Goal: Task Accomplishment & Management: Manage account settings

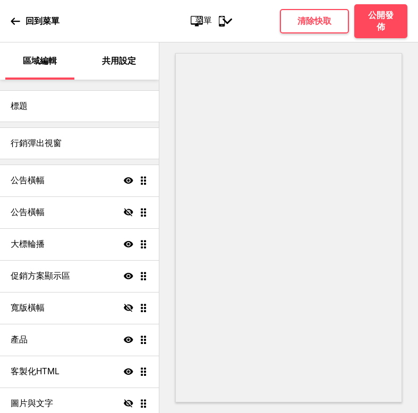
click at [17, 23] on icon at bounding box center [16, 21] width 10 height 10
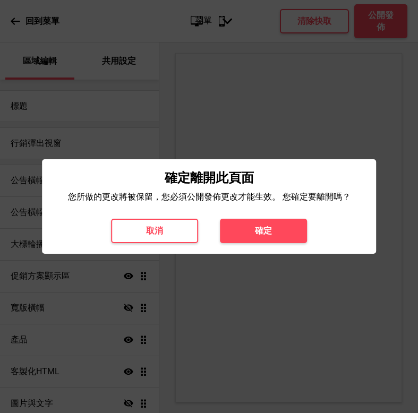
click at [262, 226] on h4 "確定" at bounding box center [263, 231] width 17 height 12
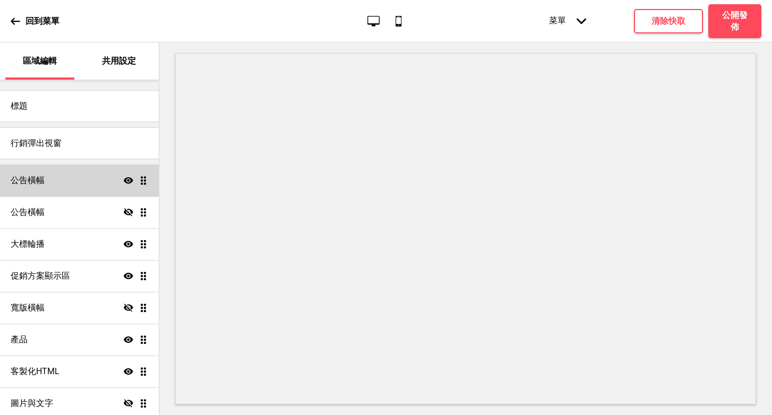
click at [24, 179] on h4 "公告橫幅" at bounding box center [28, 181] width 34 height 12
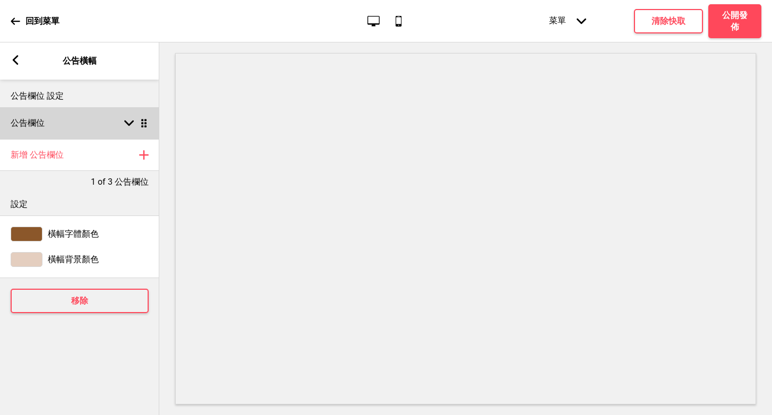
click at [127, 123] on icon at bounding box center [129, 124] width 10 height 6
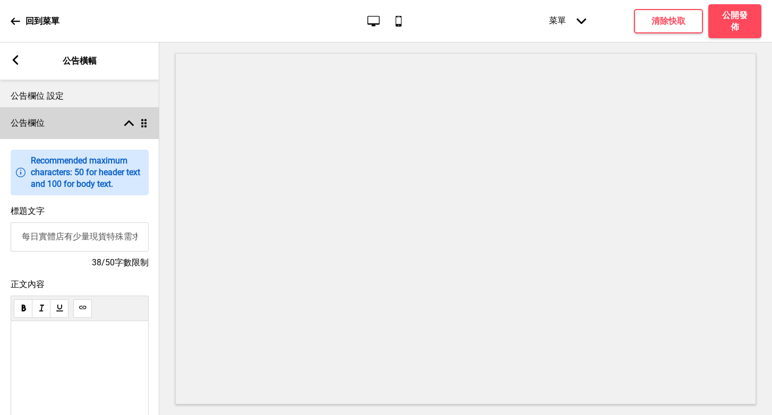
click at [127, 123] on icon at bounding box center [129, 124] width 10 height 6
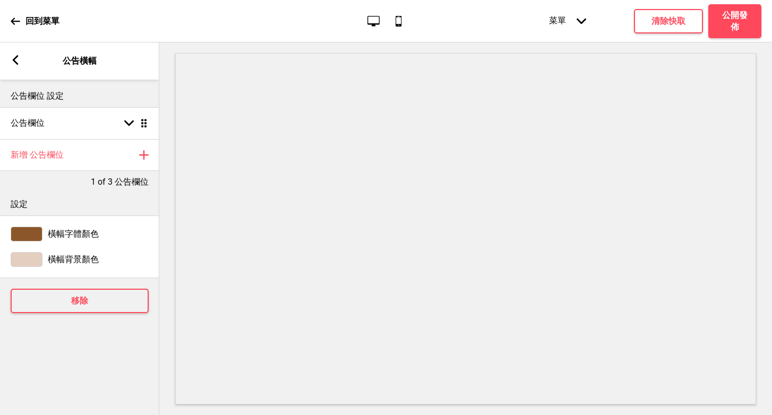
click at [11, 66] on div "箭頭left" at bounding box center [16, 61] width 10 height 12
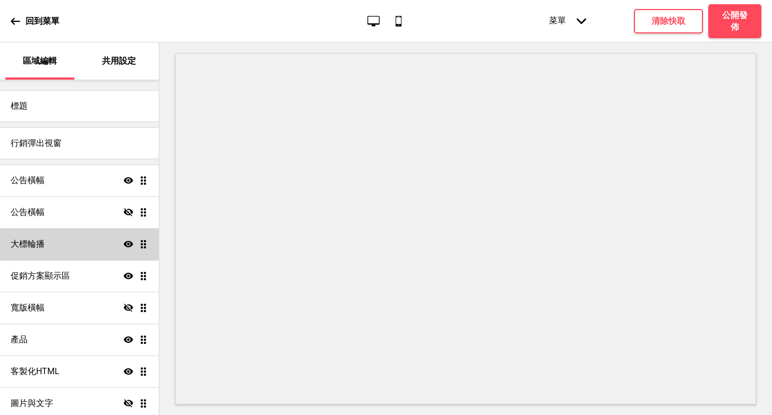
click at [33, 248] on h4 "大標輪播" at bounding box center [28, 244] width 34 height 12
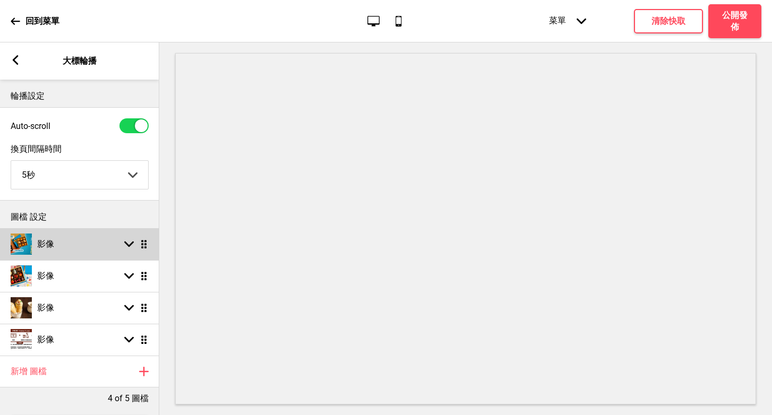
click at [127, 247] on rect at bounding box center [129, 244] width 10 height 10
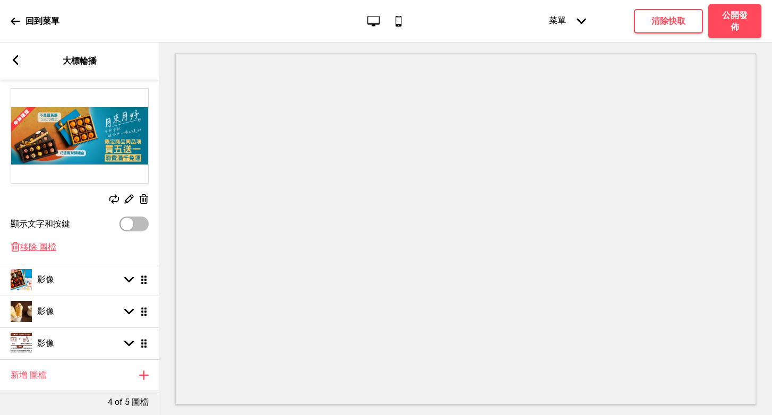
scroll to position [187, 0]
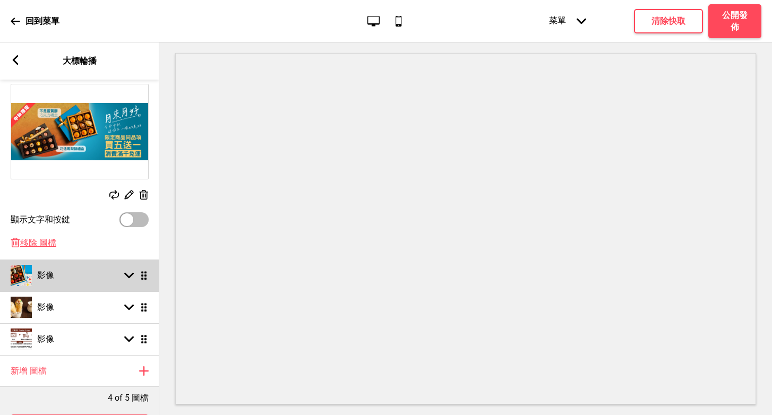
click at [130, 273] on rect at bounding box center [129, 276] width 10 height 10
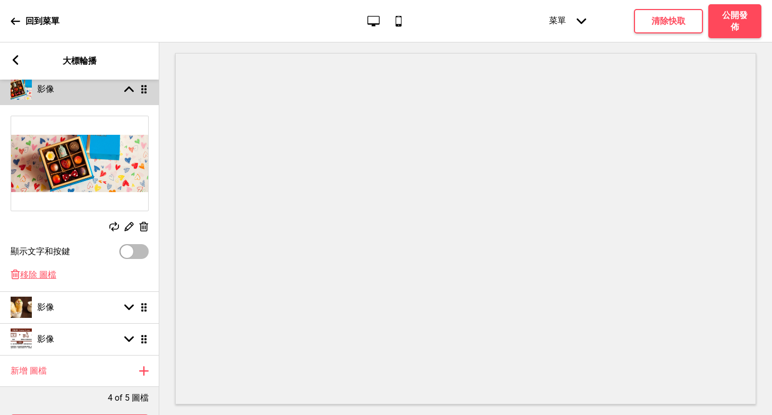
scroll to position [186, 0]
click at [130, 89] on icon at bounding box center [129, 90] width 10 height 6
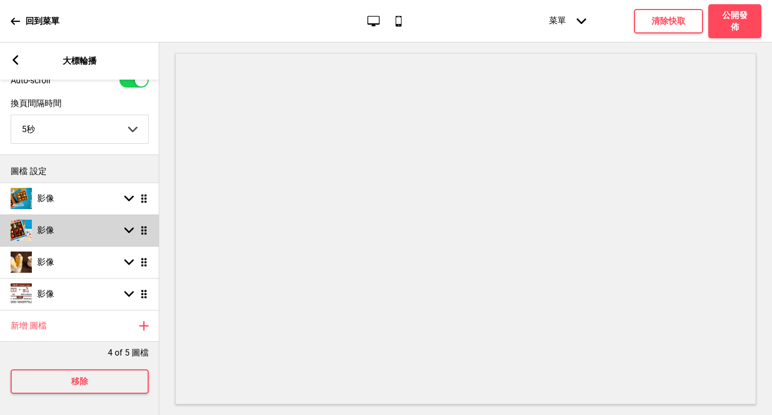
scroll to position [54, 0]
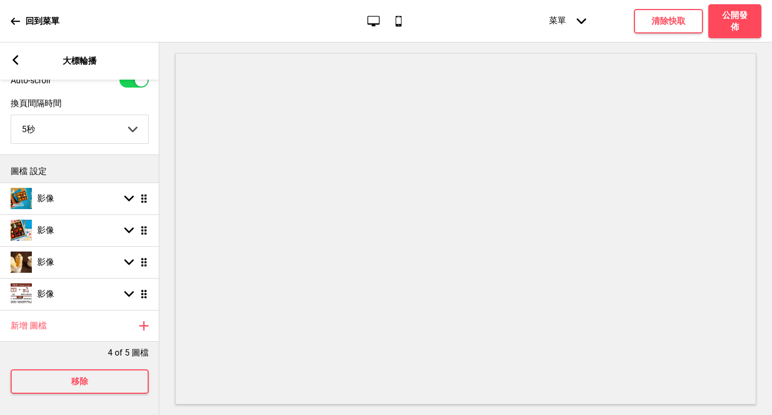
click at [12, 58] on rect at bounding box center [16, 60] width 10 height 10
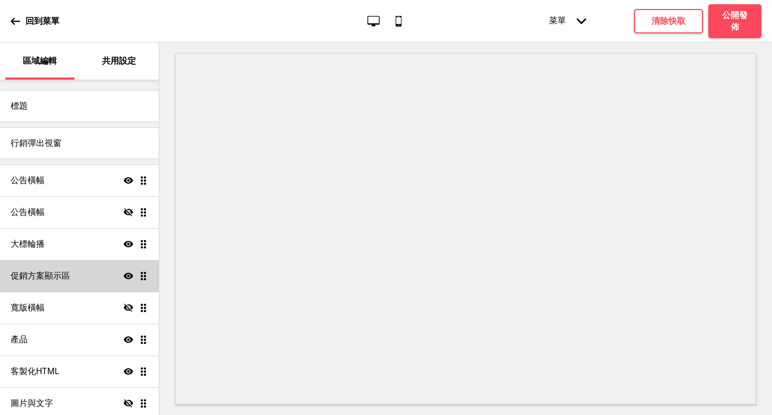
click at [58, 268] on div "促銷方案顯示區 顯示 拖曳" at bounding box center [79, 276] width 159 height 32
select select "center"
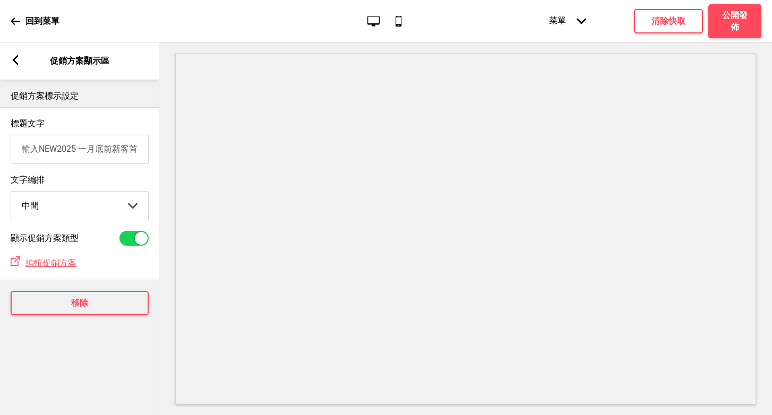
click at [20, 61] on rect at bounding box center [16, 60] width 10 height 10
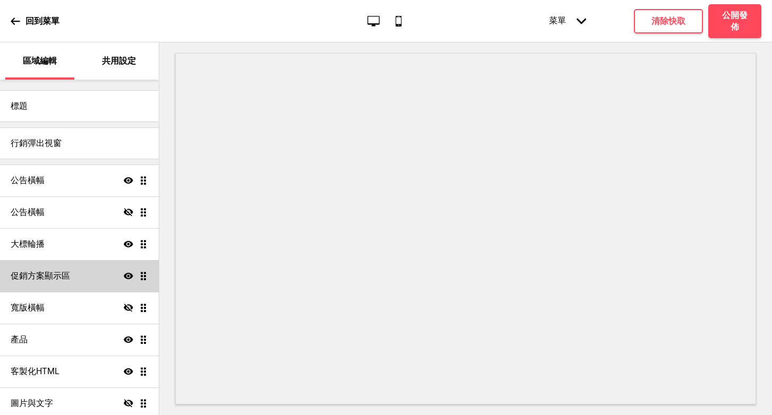
click at [60, 273] on h4 "促銷方案顯示區" at bounding box center [40, 276] width 59 height 12
select select "center"
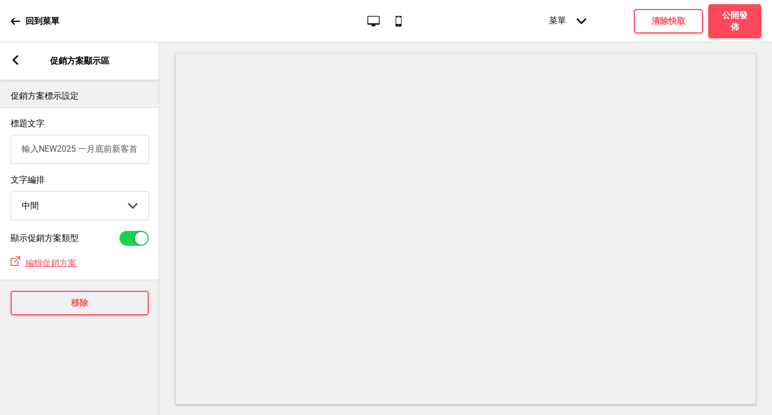
click at [135, 206] on select "左邊 中間 右邊" at bounding box center [79, 206] width 137 height 28
click at [11, 193] on select "左邊 中間 右邊" at bounding box center [79, 206] width 137 height 28
click at [135, 206] on select "左邊 中間 右邊" at bounding box center [79, 206] width 137 height 28
click at [11, 193] on select "左邊 中間 右邊" at bounding box center [79, 206] width 137 height 28
click at [17, 62] on rect at bounding box center [16, 60] width 10 height 10
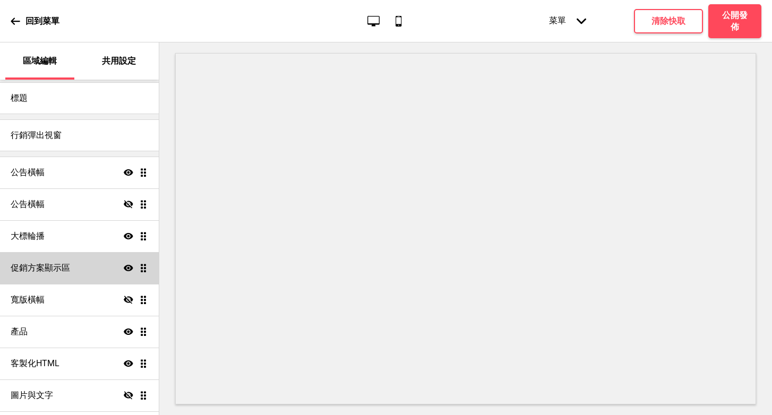
scroll to position [19, 0]
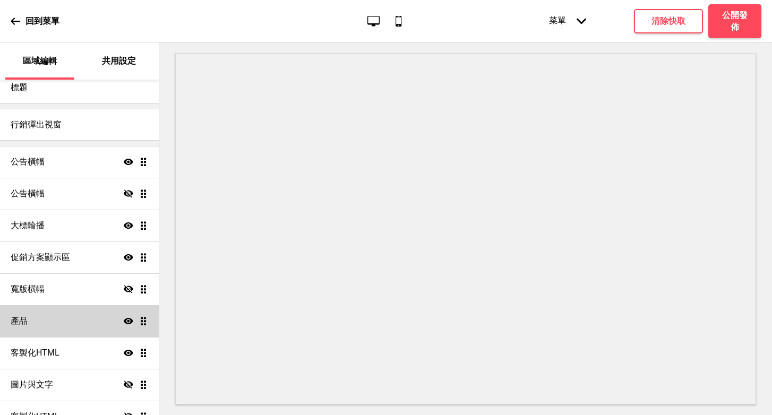
click at [72, 332] on div "產品 顯示 拖曳" at bounding box center [79, 321] width 159 height 32
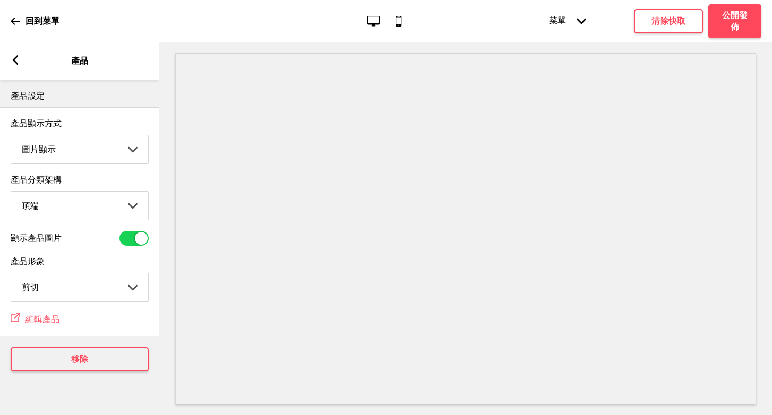
click at [12, 61] on rect at bounding box center [16, 60] width 10 height 10
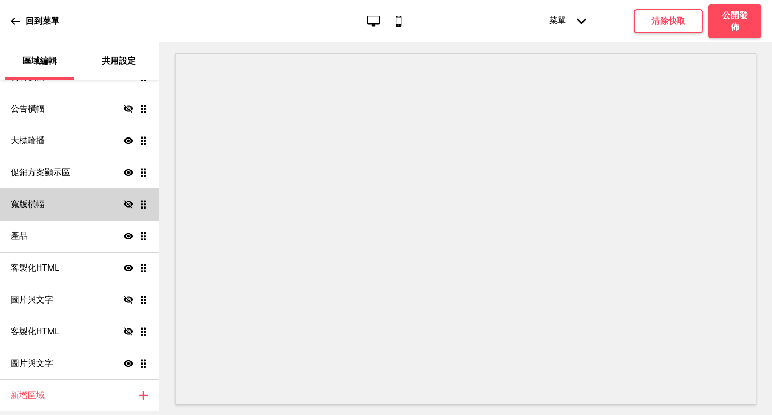
scroll to position [105, 0]
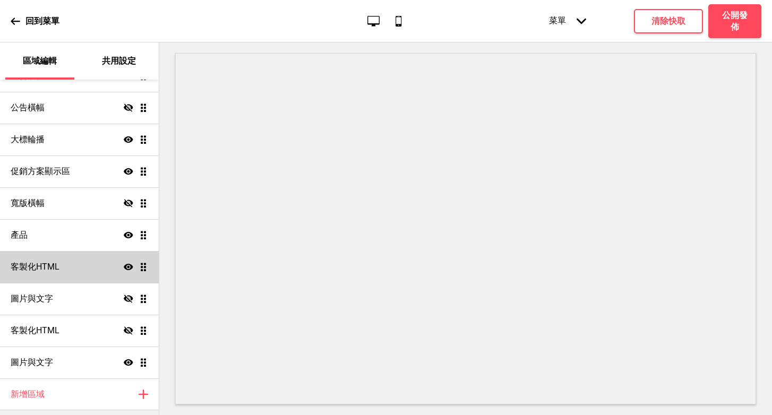
click at [79, 264] on div "客製化HTML 顯示 拖曳" at bounding box center [79, 267] width 159 height 32
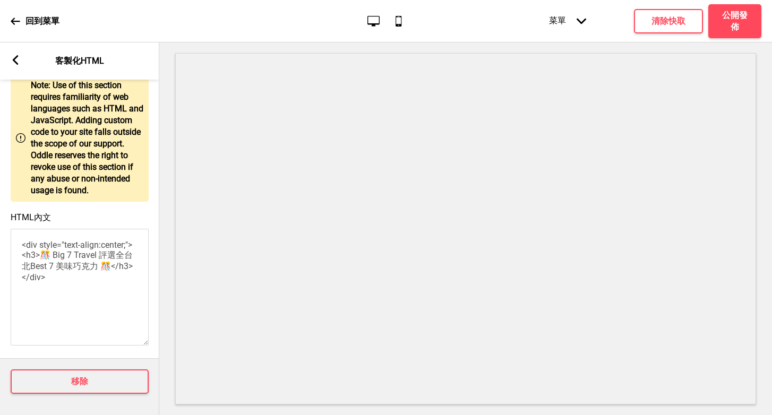
scroll to position [53, 0]
click at [16, 61] on rect at bounding box center [16, 60] width 10 height 10
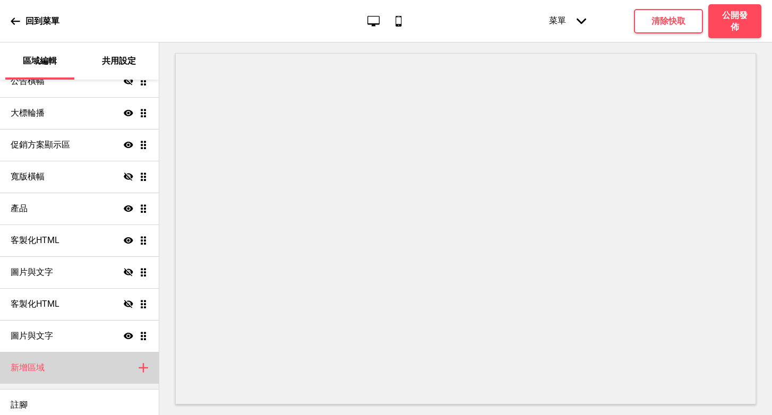
scroll to position [137, 0]
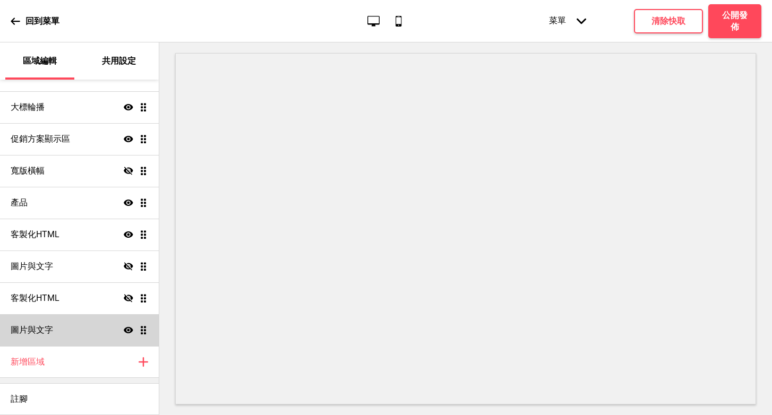
click at [56, 336] on div "圖片與文字 顯示 拖曳" at bounding box center [79, 330] width 159 height 32
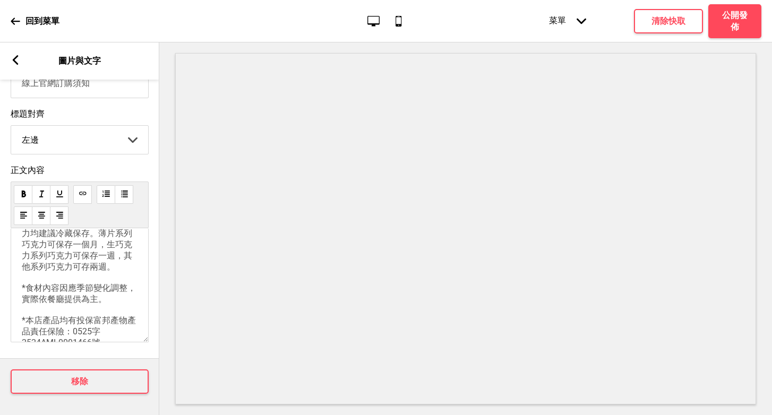
scroll to position [161, 0]
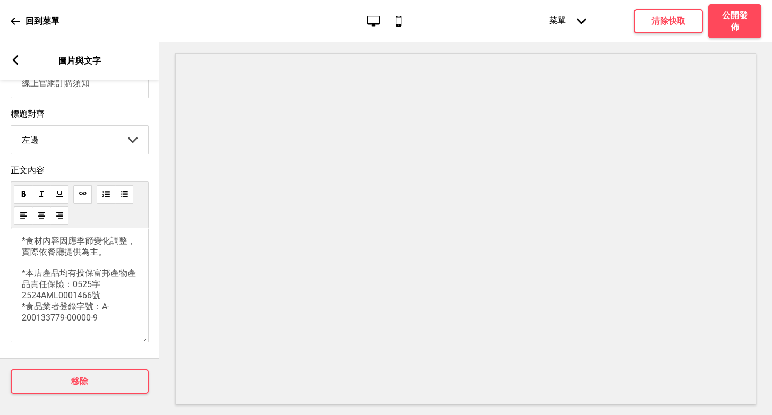
click at [13, 64] on rect at bounding box center [16, 60] width 10 height 10
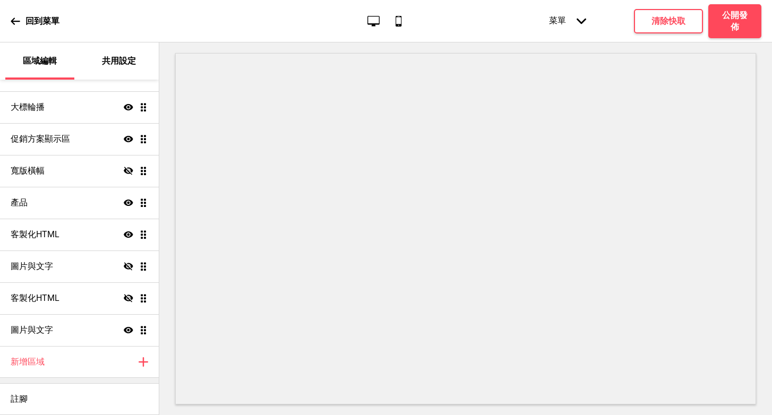
click at [125, 71] on div "共用設定" at bounding box center [119, 60] width 69 height 37
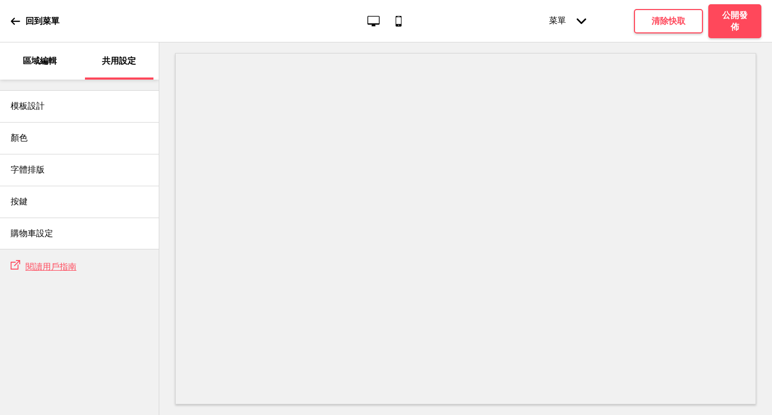
click at [27, 59] on p "區域編輯" at bounding box center [40, 61] width 34 height 12
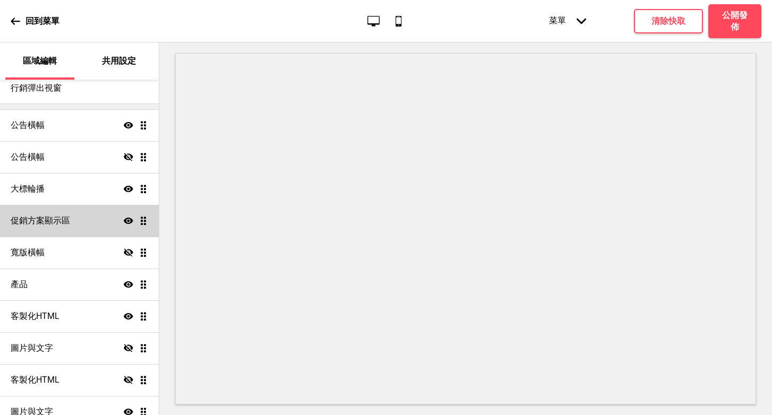
scroll to position [118, 0]
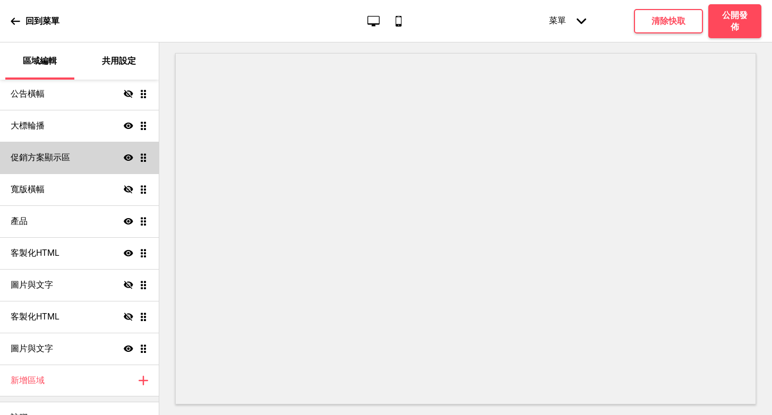
click at [43, 156] on h4 "促銷方案顯示區" at bounding box center [40, 158] width 59 height 12
select select "center"
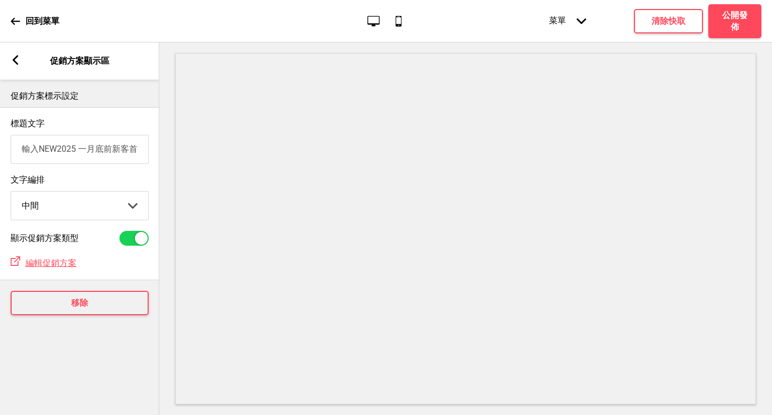
click at [117, 154] on input "輸入NEW2025 一月底前新客首購 限折100元" at bounding box center [80, 149] width 138 height 29
click at [130, 149] on input "輸入NEW2025 一月底前新客首購 限折100元" at bounding box center [80, 149] width 138 height 29
drag, startPoint x: 132, startPoint y: 150, endPoint x: 159, endPoint y: 161, distance: 29.3
click at [132, 150] on input "輸入NEW2025 一月底前新客首購 限折100元" at bounding box center [80, 149] width 138 height 29
click at [11, 56] on rect at bounding box center [16, 60] width 10 height 10
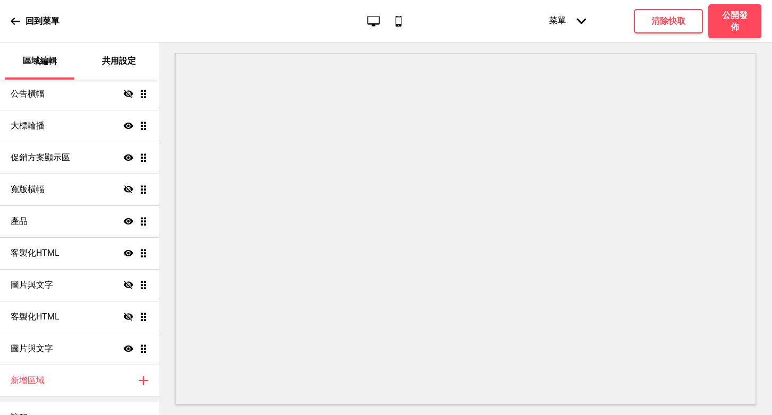
click at [9, 27] on div "回到菜單 桌面 行動電話 菜單 箭頭down 產品頁面 商店資訊 結帳 感謝您！ 條款與條件 隐私政策 付款請求 菜單 清除快取 公開發佈" at bounding box center [386, 21] width 772 height 42
click at [13, 22] on icon at bounding box center [15, 21] width 9 height 7
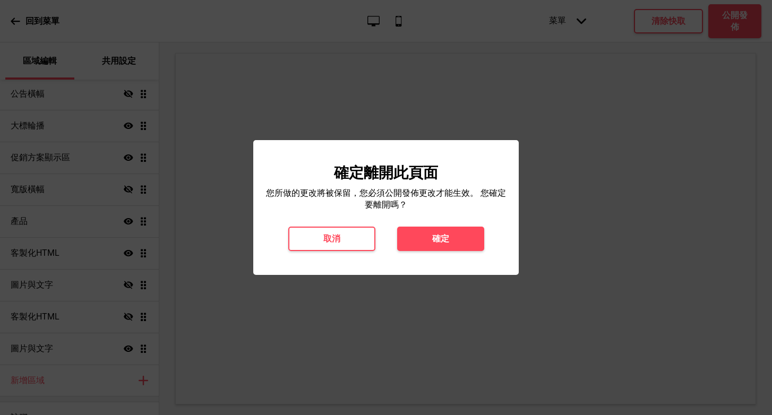
click at [645, 176] on div at bounding box center [386, 207] width 772 height 415
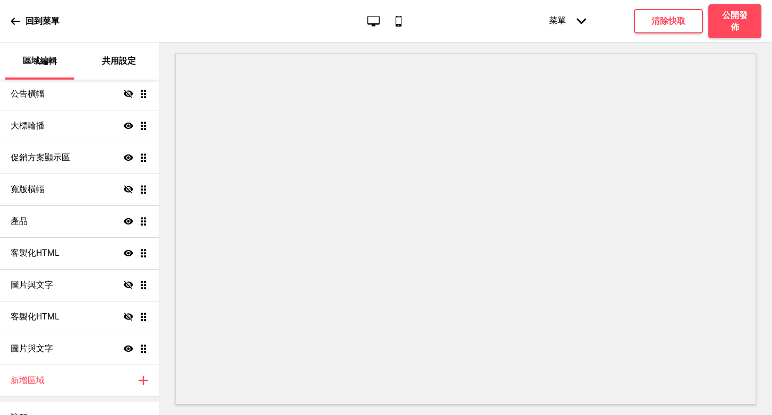
click at [45, 19] on p "回到菜單" at bounding box center [42, 21] width 34 height 12
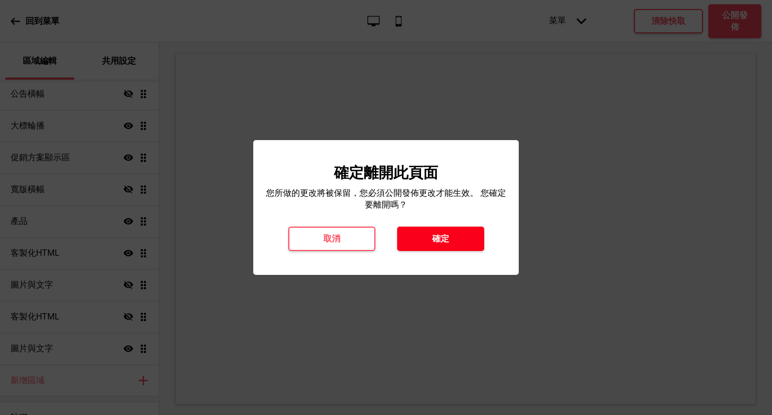
click at [460, 236] on button "確定" at bounding box center [440, 239] width 87 height 24
